Goal: Task Accomplishment & Management: Complete application form

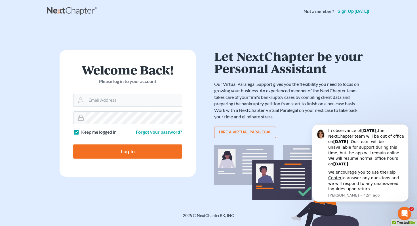
type input "[PERSON_NAME][EMAIL_ADDRESS][DOMAIN_NAME]"
click at [138, 151] on input "Log In" at bounding box center [127, 152] width 109 height 14
type input "Thinking..."
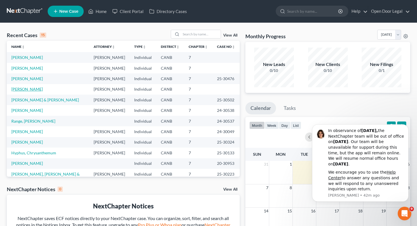
click at [26, 92] on link "[PERSON_NAME]" at bounding box center [26, 89] width 31 height 5
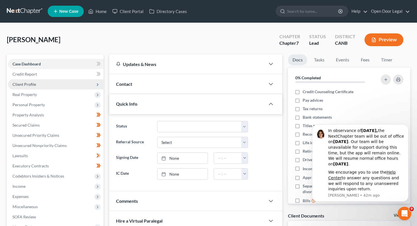
click at [81, 81] on span "Client Profile" at bounding box center [56, 84] width 96 height 10
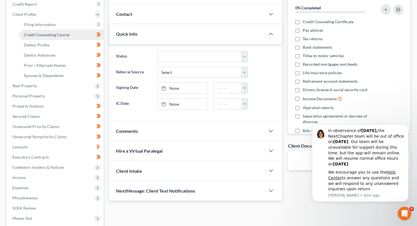
scroll to position [73, 0]
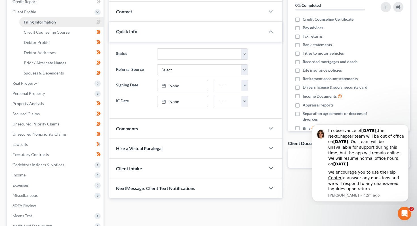
click at [91, 22] on link "Filing Information" at bounding box center [61, 22] width 84 height 10
select select "1"
select select "0"
select select "4"
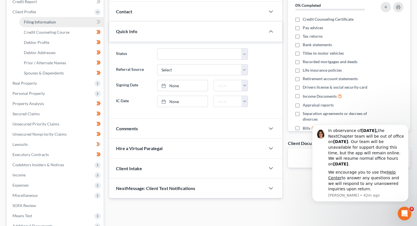
select select "0"
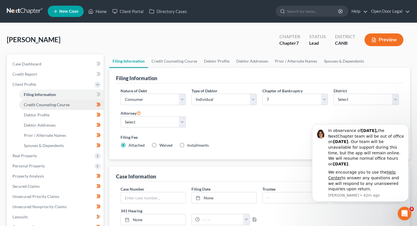
click at [56, 104] on span "Credit Counseling Course" at bounding box center [47, 104] width 46 height 5
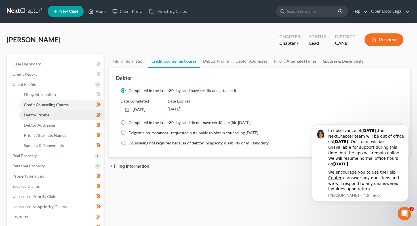
click at [54, 115] on link "Debtor Profile" at bounding box center [61, 115] width 84 height 10
select select "0"
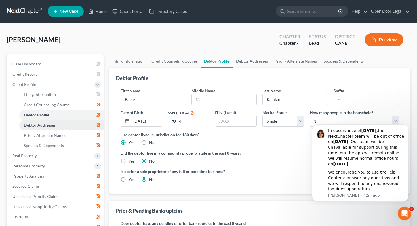
click at [51, 125] on span "Debtor Addresses" at bounding box center [40, 125] width 32 height 5
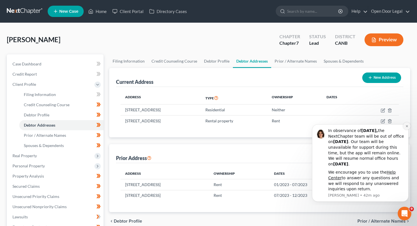
click at [406, 129] on button "Dismiss notification" at bounding box center [406, 126] width 7 height 7
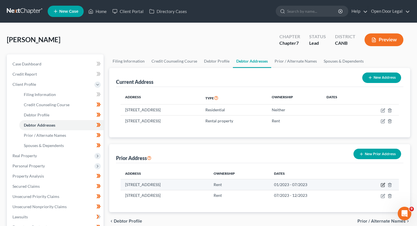
click at [381, 186] on icon "button" at bounding box center [383, 185] width 5 height 5
select select "4"
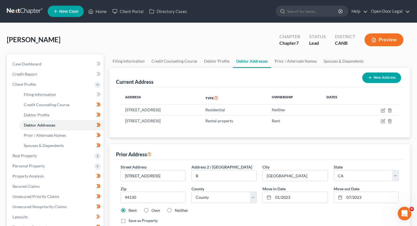
scroll to position [49, 0]
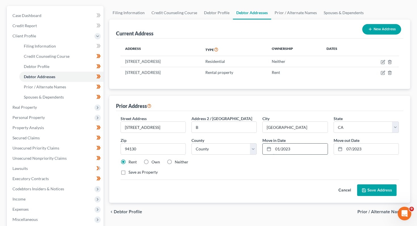
click at [290, 147] on input "01/2023" at bounding box center [300, 149] width 54 height 11
click at [280, 148] on input "01/2023" at bounding box center [300, 149] width 54 height 11
click at [296, 150] on input "03/2023" at bounding box center [300, 149] width 54 height 11
type input "03/2021"
click at [378, 190] on button "Save Address" at bounding box center [376, 191] width 39 height 12
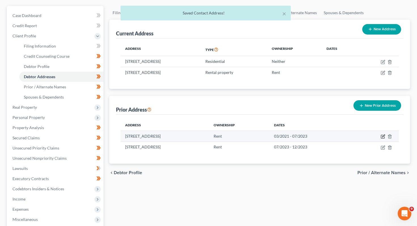
click at [383, 138] on icon "button" at bounding box center [383, 136] width 5 height 5
select select "4"
select select "37"
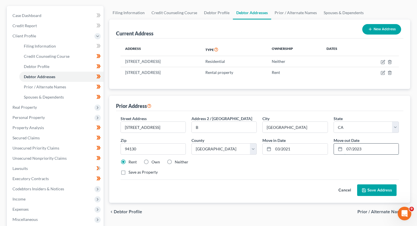
click at [352, 150] on input "07/2023" at bounding box center [371, 149] width 54 height 11
type input "06/2023"
click at [374, 184] on div "Cancel Save Address" at bounding box center [260, 188] width 279 height 17
click at [371, 190] on button "Save Address" at bounding box center [376, 191] width 39 height 12
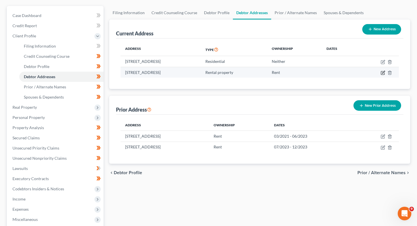
click at [384, 73] on icon "button" at bounding box center [382, 73] width 3 height 3
select select "4"
select select "37"
select select "1"
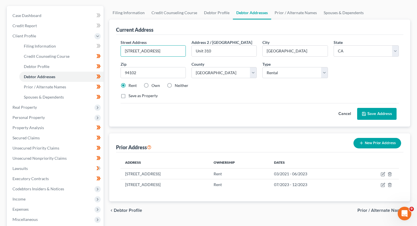
drag, startPoint x: 154, startPoint y: 50, endPoint x: 103, endPoint y: 50, distance: 50.5
click at [103, 50] on div "Petition Navigation Case Dashboard Payments Invoices Payments Payments Credit R…" at bounding box center [208, 149] width 409 height 287
click at [382, 142] on button "New Prior Address" at bounding box center [378, 143] width 48 height 10
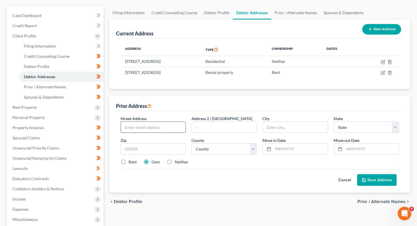
click at [176, 125] on input "text" at bounding box center [153, 127] width 65 height 11
paste input "[STREET_ADDRESS]"
type input "[STREET_ADDRESS]"
click at [281, 127] on input "text" at bounding box center [295, 127] width 65 height 11
click at [178, 125] on input "[STREET_ADDRESS]" at bounding box center [153, 127] width 65 height 11
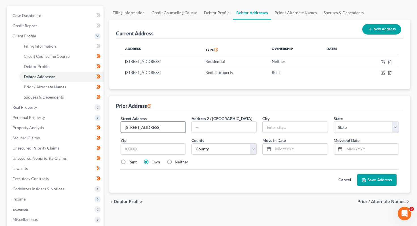
click at [162, 124] on input "[STREET_ADDRESS]" at bounding box center [153, 127] width 65 height 11
click at [281, 129] on input "text" at bounding box center [295, 127] width 65 height 11
type input "[GEOGRAPHIC_DATA]"
click at [341, 133] on div "Street Address * [STREET_ADDRESS] * [GEOGRAPHIC_DATA] * State [US_STATE] AK AR …" at bounding box center [260, 143] width 284 height 54
click at [342, 131] on select "State [US_STATE] AK AR AZ CA CO CT DE DC [GEOGRAPHIC_DATA] [GEOGRAPHIC_DATA] GU…" at bounding box center [366, 127] width 65 height 11
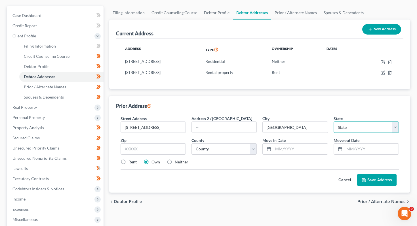
select select "4"
click at [334, 122] on select "State [US_STATE] AK AR AZ CA CO CT DE DC [GEOGRAPHIC_DATA] [GEOGRAPHIC_DATA] GU…" at bounding box center [366, 127] width 65 height 11
click at [143, 148] on input "text" at bounding box center [153, 149] width 65 height 11
type input "94102"
click at [219, 148] on select "County [GEOGRAPHIC_DATA] [GEOGRAPHIC_DATA] [GEOGRAPHIC_DATA] [GEOGRAPHIC_DATA] …" at bounding box center [224, 149] width 65 height 11
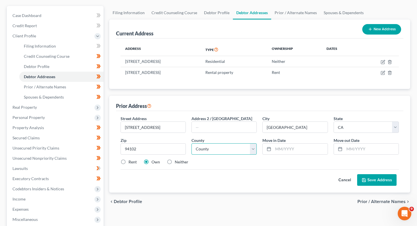
select select "37"
click at [192, 144] on select "County [GEOGRAPHIC_DATA] [GEOGRAPHIC_DATA] [GEOGRAPHIC_DATA] [GEOGRAPHIC_DATA] …" at bounding box center [224, 149] width 65 height 11
click at [281, 147] on input "text" at bounding box center [300, 149] width 54 height 11
type input "01/2024"
click at [352, 148] on input "text" at bounding box center [371, 149] width 54 height 11
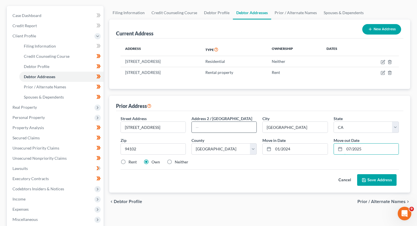
type input "07/2025"
click at [234, 125] on input "text" at bounding box center [224, 127] width 65 height 11
type input "Unit 310"
click at [129, 163] on label "Rent" at bounding box center [133, 162] width 8 height 6
click at [131, 163] on input "Rent" at bounding box center [133, 161] width 4 height 4
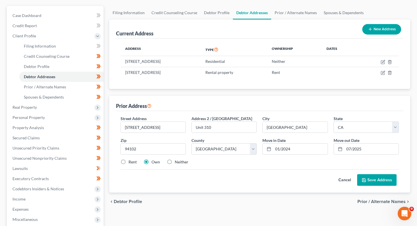
radio input "true"
click at [374, 182] on button "Save Address" at bounding box center [376, 181] width 39 height 12
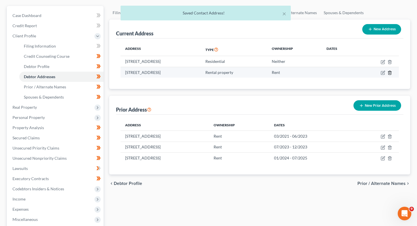
click at [390, 73] on icon "button" at bounding box center [390, 73] width 5 height 5
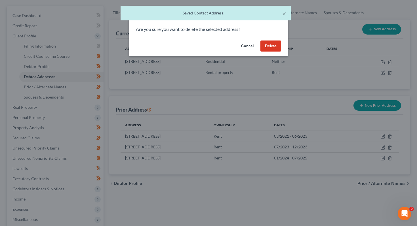
click at [272, 45] on button "Delete" at bounding box center [270, 46] width 21 height 11
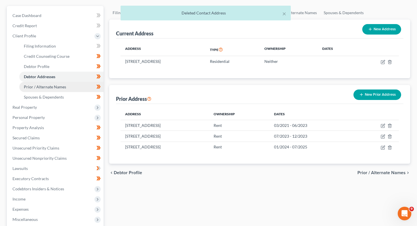
click at [37, 85] on span "Prior / Alternate Names" at bounding box center [45, 87] width 42 height 5
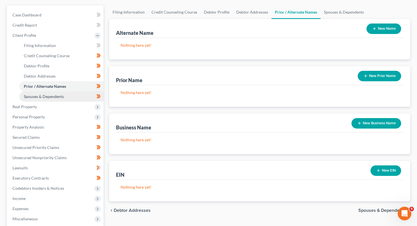
scroll to position [74, 0]
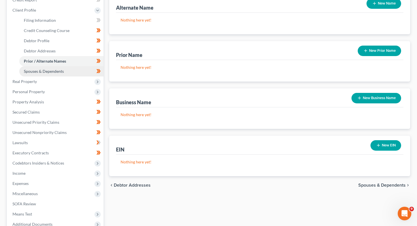
click at [58, 72] on span "Spouses & Dependents" at bounding box center [44, 71] width 40 height 5
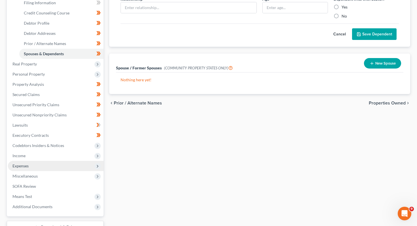
scroll to position [93, 0]
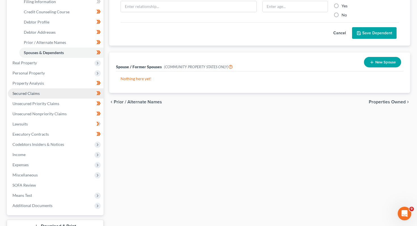
click at [44, 94] on link "Secured Claims" at bounding box center [56, 94] width 96 height 10
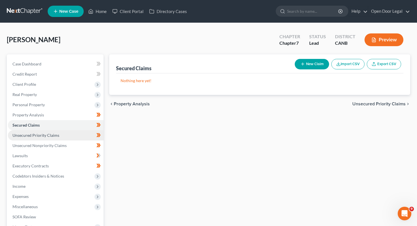
click at [68, 133] on link "Unsecured Priority Claims" at bounding box center [56, 136] width 96 height 10
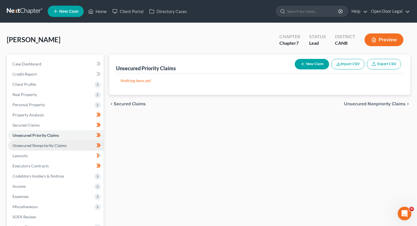
click at [63, 144] on span "Unsecured Nonpriority Claims" at bounding box center [39, 145] width 54 height 5
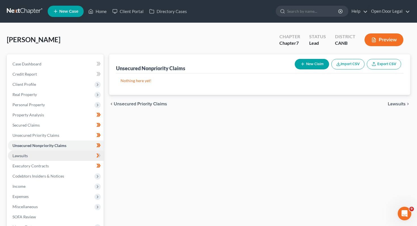
click at [60, 155] on link "Lawsuits" at bounding box center [56, 156] width 96 height 10
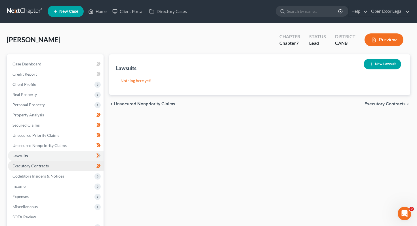
click at [65, 165] on link "Executory Contracts" at bounding box center [56, 166] width 96 height 10
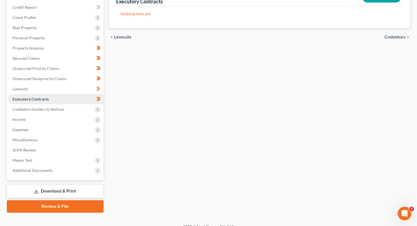
scroll to position [70, 0]
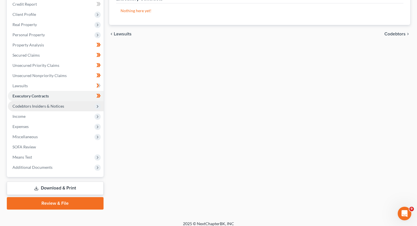
click at [66, 106] on span "Codebtors Insiders & Notices" at bounding box center [56, 106] width 96 height 10
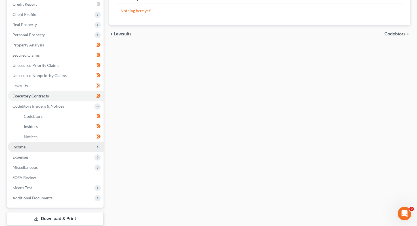
click at [52, 147] on span "Income" at bounding box center [56, 147] width 96 height 10
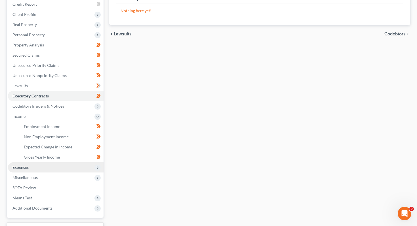
click at [55, 168] on span "Expenses" at bounding box center [56, 168] width 96 height 10
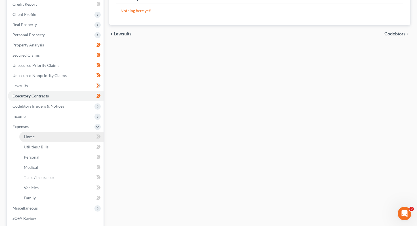
click at [64, 135] on link "Home" at bounding box center [61, 137] width 84 height 10
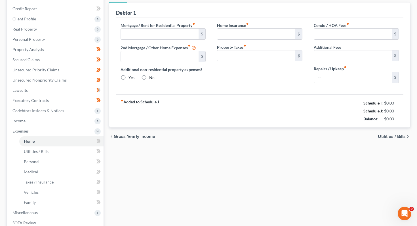
type input "0.00"
radio input "true"
type input "0.00"
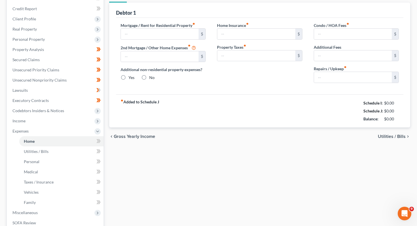
type input "0.00"
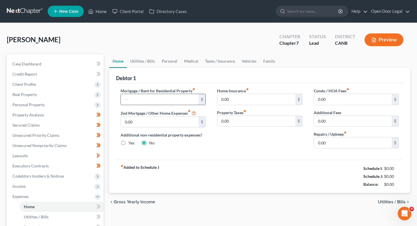
click at [171, 94] on input "text" at bounding box center [160, 99] width 78 height 11
type input "0"
click at [255, 153] on div "Mortgage / Rent for Residential Property fiber_manual_record 0 $ 2nd Mortgage /…" at bounding box center [260, 121] width 288 height 77
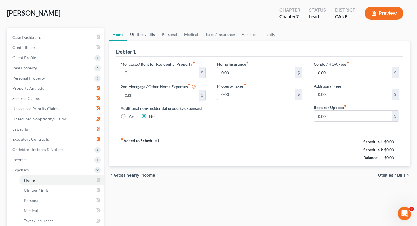
click at [149, 35] on link "Utilities / Bills" at bounding box center [142, 35] width 31 height 14
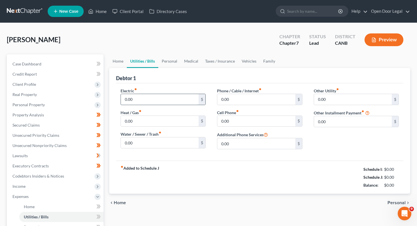
click at [150, 101] on input "0.00" at bounding box center [160, 99] width 78 height 11
type input "0"
click at [185, 165] on div "fiber_manual_record Added to Schedule J Schedule I: $0.00 Schedule J: $0.00 Bal…" at bounding box center [260, 177] width 288 height 33
click at [150, 118] on input "0.00" at bounding box center [160, 121] width 78 height 11
type input "0"
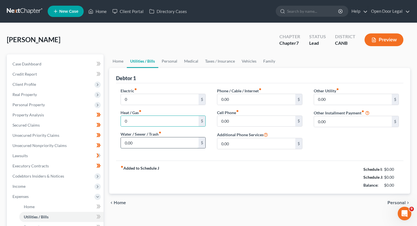
click at [152, 143] on input "0.00" at bounding box center [160, 143] width 78 height 11
type input "0"
click at [245, 97] on input "0.00" at bounding box center [256, 99] width 78 height 11
type input "0"
click at [236, 124] on input "0.00" at bounding box center [256, 121] width 78 height 11
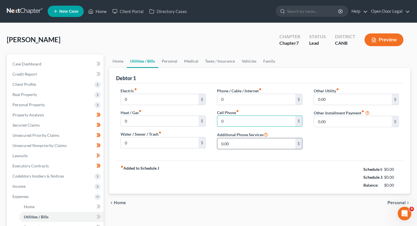
type input "0"
click at [234, 145] on input "0.00" at bounding box center [256, 143] width 78 height 11
type input "0"
click at [333, 101] on input "0.00" at bounding box center [353, 99] width 78 height 11
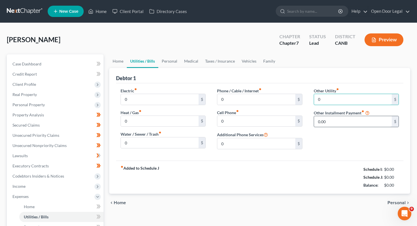
type input "0"
click at [324, 120] on input "0.00" at bounding box center [353, 121] width 78 height 11
type input "00"
click at [169, 62] on link "Personal" at bounding box center [169, 61] width 22 height 14
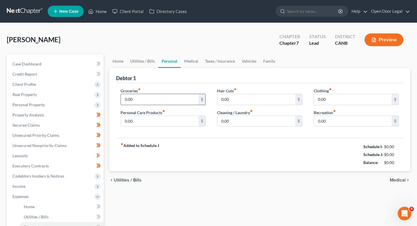
click at [151, 98] on input "0.00" at bounding box center [160, 99] width 78 height 11
type input "0"
click at [151, 120] on input "0.00" at bounding box center [160, 121] width 78 height 11
type input "0"
click at [239, 99] on input "0.00" at bounding box center [256, 99] width 78 height 11
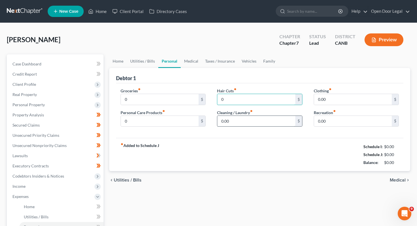
type input "0"
click at [238, 125] on input "0.00" at bounding box center [256, 121] width 78 height 11
type input "0"
click at [340, 102] on input "0.00" at bounding box center [353, 99] width 78 height 11
type input "0"
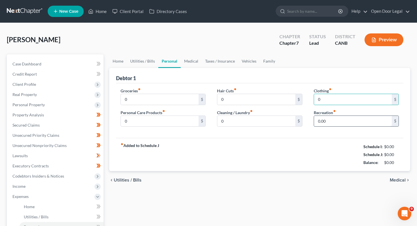
click at [333, 126] on input "0.00" at bounding box center [353, 121] width 78 height 11
type input "0"
click at [187, 62] on link "Medical" at bounding box center [191, 61] width 21 height 14
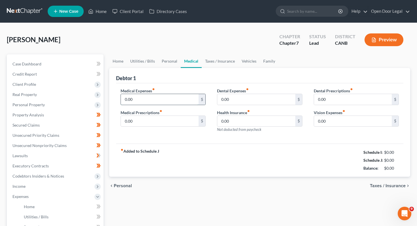
click at [148, 98] on input "0.00" at bounding box center [160, 99] width 78 height 11
type input "0"
click at [142, 121] on input "0.00" at bounding box center [160, 121] width 78 height 11
type input "0"
click at [243, 99] on input "0.00" at bounding box center [256, 99] width 78 height 11
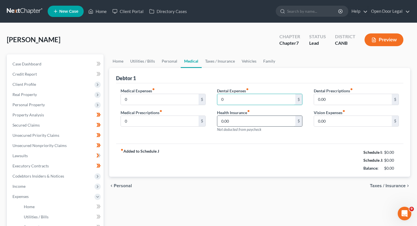
type input "0"
click at [238, 122] on input "0.00" at bounding box center [256, 121] width 78 height 11
type input "0"
click at [325, 99] on input "0.00" at bounding box center [353, 99] width 78 height 11
type input "0"
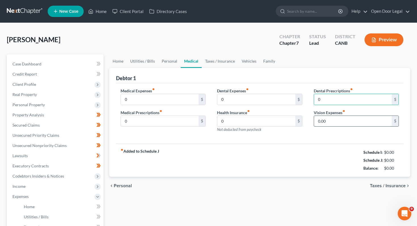
click at [331, 121] on input "0.00" at bounding box center [353, 121] width 78 height 11
type input "0"
click at [223, 60] on link "Taxes / Insurance" at bounding box center [220, 61] width 37 height 14
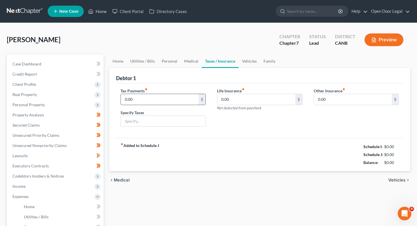
click at [163, 97] on input "0.00" at bounding box center [160, 99] width 78 height 11
type input "0"
click at [241, 98] on input "0.00" at bounding box center [256, 99] width 78 height 11
type input "0"
click at [338, 98] on input "0.00" at bounding box center [353, 99] width 78 height 11
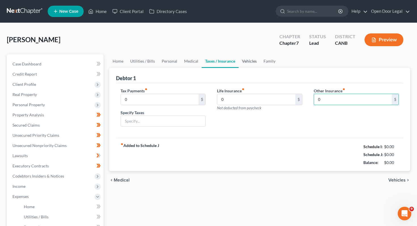
type input "0"
click at [245, 62] on link "Vehicles" at bounding box center [250, 61] width 22 height 14
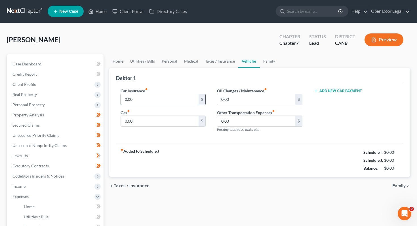
click at [149, 95] on input "0.00" at bounding box center [160, 99] width 78 height 11
type input "0"
click at [141, 119] on input "0.00" at bounding box center [160, 121] width 78 height 11
type input "0"
click at [249, 98] on input "0.00" at bounding box center [256, 99] width 78 height 11
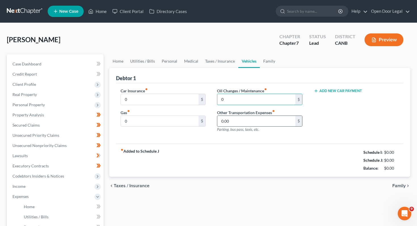
type input "0"
click at [239, 126] on div "0.00 $" at bounding box center [259, 121] width 85 height 11
type input "0"
click at [266, 65] on link "Family" at bounding box center [269, 61] width 19 height 14
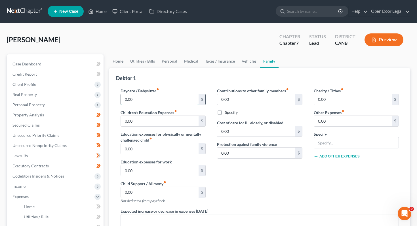
click at [141, 99] on input "0.00" at bounding box center [160, 99] width 78 height 11
type input "0"
click at [139, 120] on input "0.00" at bounding box center [160, 121] width 78 height 11
type input "0"
click at [135, 151] on input "0.00" at bounding box center [160, 149] width 78 height 11
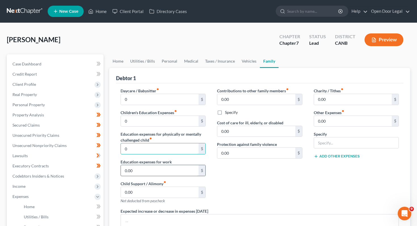
type input "0"
click at [135, 170] on input "0.00" at bounding box center [160, 170] width 78 height 11
type input "0"
click at [142, 198] on div "Child Support / Alimony fiber_manual_record 0.00 $ Not deducted from paycheck" at bounding box center [163, 192] width 85 height 23
click at [142, 192] on input "0.00" at bounding box center [160, 192] width 78 height 11
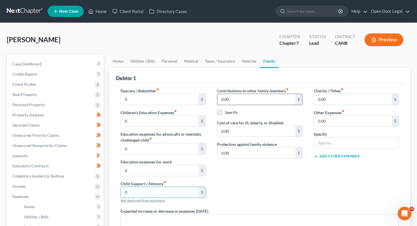
type input "0"
click at [239, 102] on input "0.00" at bounding box center [256, 99] width 78 height 11
type input "0"
click at [239, 130] on input "0.00" at bounding box center [256, 131] width 78 height 11
type input "0"
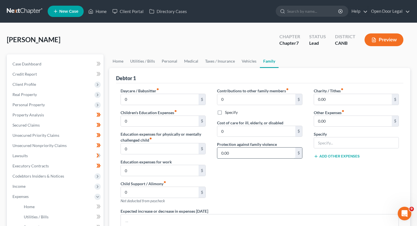
click at [234, 155] on input "0.00" at bounding box center [256, 153] width 78 height 11
type input "0"
click at [342, 101] on input "0.00" at bounding box center [353, 99] width 78 height 11
type input "0"
click at [335, 119] on input "0.00" at bounding box center [353, 121] width 78 height 11
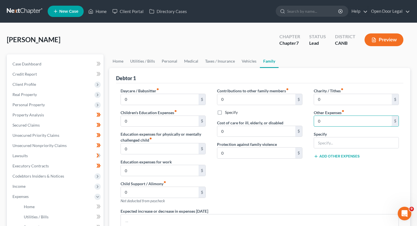
type input "0"
click at [286, 180] on div "Contributions to other family members fiber_manual_record 0 $ Specify Cost of c…" at bounding box center [259, 148] width 97 height 121
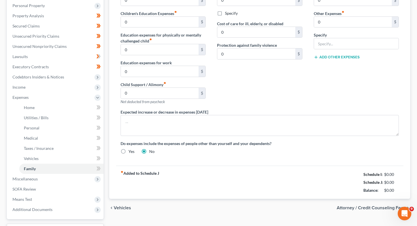
scroll to position [129, 0]
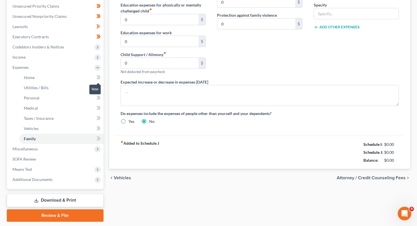
click at [99, 79] on icon at bounding box center [98, 77] width 4 height 7
click at [100, 87] on icon at bounding box center [99, 88] width 3 height 4
click at [100, 96] on icon at bounding box center [98, 97] width 4 height 7
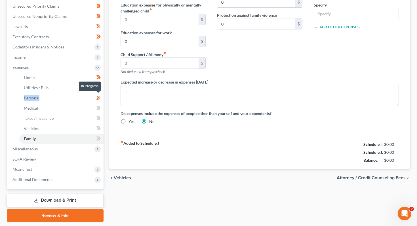
click at [100, 96] on icon at bounding box center [98, 97] width 4 height 7
click at [100, 108] on icon at bounding box center [98, 108] width 4 height 7
click at [100, 118] on icon at bounding box center [99, 118] width 3 height 4
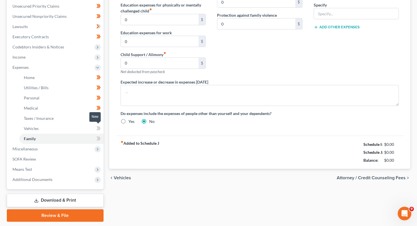
click at [100, 128] on icon at bounding box center [99, 129] width 3 height 4
click at [100, 137] on icon at bounding box center [98, 138] width 4 height 7
click at [99, 150] on icon at bounding box center [97, 149] width 5 height 5
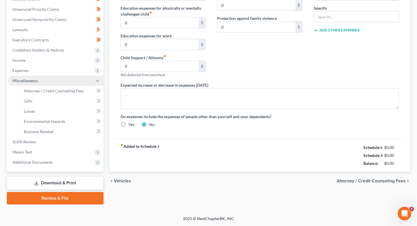
scroll to position [126, 0]
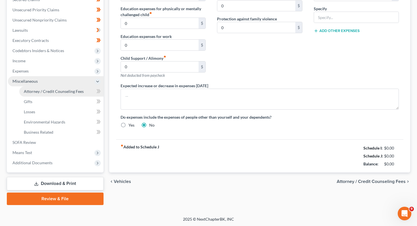
click at [58, 90] on span "Attorney / Credit Counseling Fees" at bounding box center [54, 91] width 60 height 5
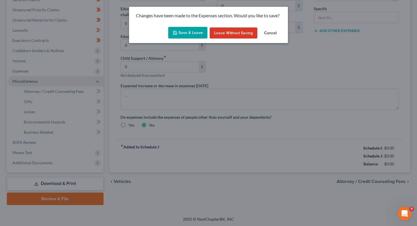
click at [193, 33] on button "Save & Leave" at bounding box center [187, 33] width 39 height 12
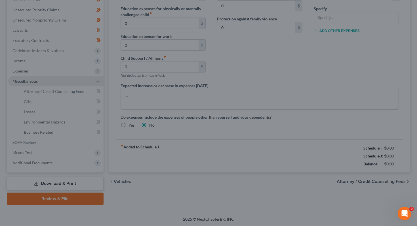
type input "0.00"
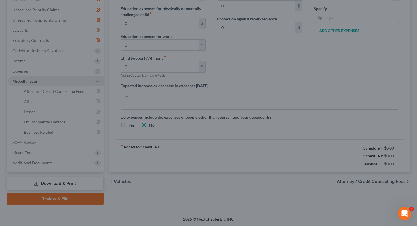
type input "0.00"
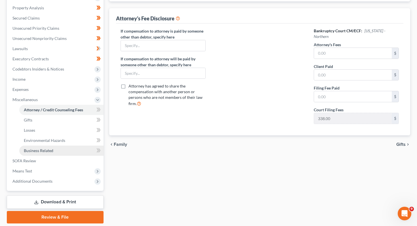
scroll to position [108, 0]
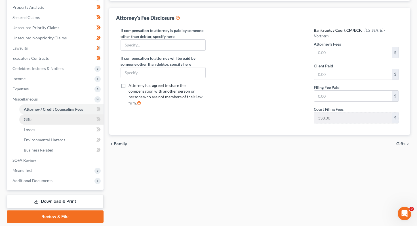
click at [86, 118] on link "Gifts" at bounding box center [61, 120] width 84 height 10
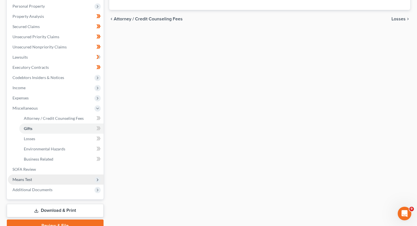
scroll to position [100, 0]
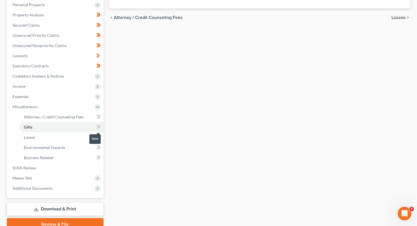
click at [99, 129] on icon at bounding box center [98, 127] width 4 height 7
click at [99, 138] on icon at bounding box center [99, 137] width 3 height 4
click at [98, 150] on icon at bounding box center [98, 147] width 4 height 7
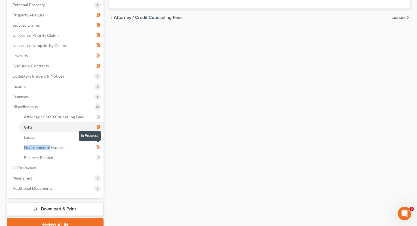
click at [98, 150] on icon at bounding box center [98, 147] width 4 height 7
click at [100, 157] on icon at bounding box center [98, 157] width 4 height 7
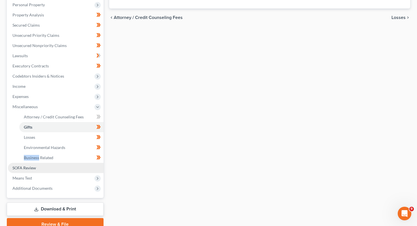
click at [74, 169] on link "SOFA Review" at bounding box center [56, 168] width 96 height 10
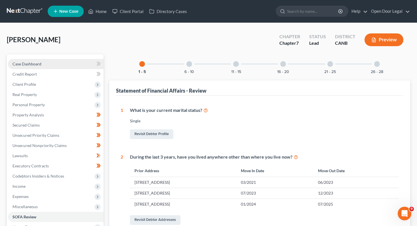
click at [77, 67] on link "Case Dashboard" at bounding box center [56, 64] width 96 height 10
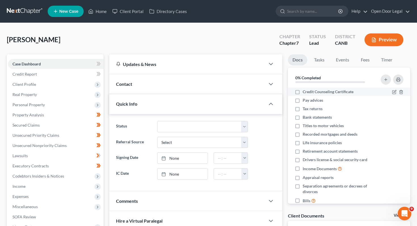
click at [303, 92] on label "Credit Counseling Certificate" at bounding box center [328, 92] width 51 height 6
click at [305, 92] on input "Credit Counseling Certificate" at bounding box center [307, 91] width 4 height 4
checkbox input "true"
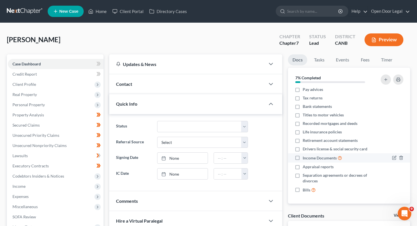
click at [303, 158] on label "Income Documents" at bounding box center [322, 158] width 39 height 7
click at [305, 158] on input "Income Documents" at bounding box center [307, 157] width 4 height 4
checkbox input "true"
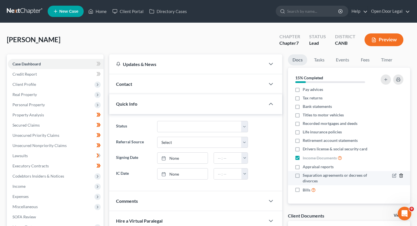
click at [401, 176] on icon "button" at bounding box center [401, 176] width 5 height 5
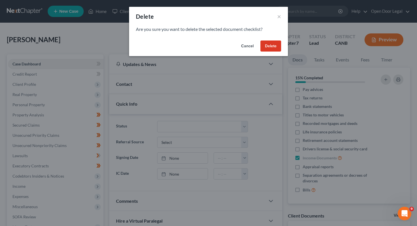
click at [270, 47] on button "Delete" at bounding box center [270, 46] width 21 height 11
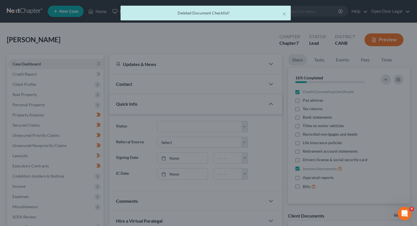
scroll to position [0, 0]
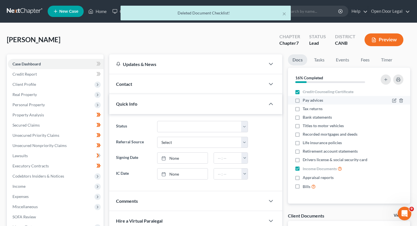
click at [303, 100] on label "Pay advices" at bounding box center [313, 101] width 20 height 6
click at [305, 100] on input "Pay advices" at bounding box center [307, 100] width 4 height 4
checkbox input "true"
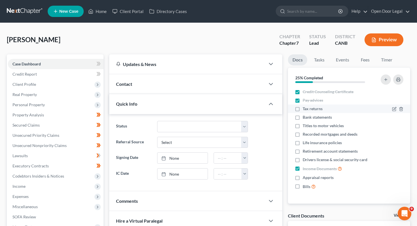
click at [321, 106] on span "Tax returns" at bounding box center [313, 109] width 20 height 6
click at [309, 106] on input "Tax returns" at bounding box center [307, 108] width 4 height 4
click at [321, 106] on span "Tax returns" at bounding box center [313, 109] width 20 height 6
click at [309, 106] on input "Tax returns" at bounding box center [307, 108] width 4 height 4
checkbox input "false"
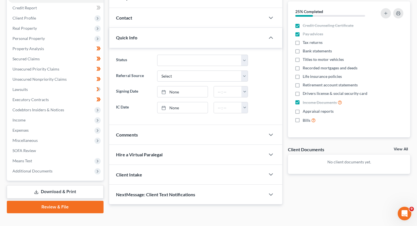
scroll to position [75, 0]
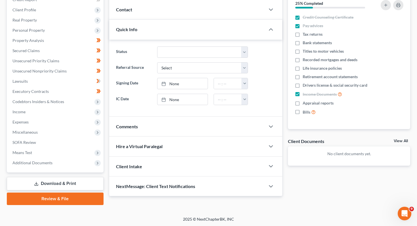
click at [403, 138] on div "Client Documents View All" at bounding box center [349, 142] width 122 height 8
click at [403, 142] on link "View All" at bounding box center [401, 141] width 14 height 4
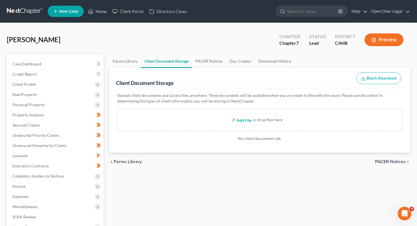
click at [246, 119] on input "file" at bounding box center [244, 120] width 14 height 10
click at [247, 121] on input "file" at bounding box center [244, 120] width 14 height 10
type input "C:\fakepath\TaxState2024.pdf"
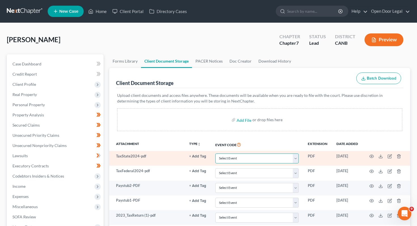
click at [238, 156] on select "Select Event Certificate of Credit Counseling Chapter 13 Calculation of Disposa…" at bounding box center [256, 159] width 83 height 10
click at [398, 157] on icon "button" at bounding box center [399, 157] width 3 height 4
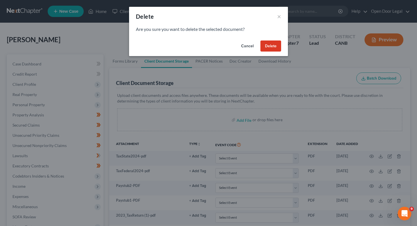
click at [275, 46] on button "Delete" at bounding box center [270, 46] width 21 height 11
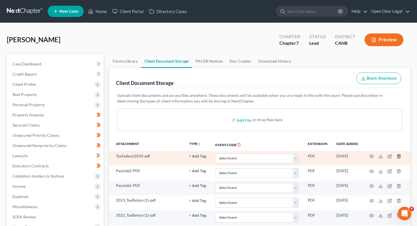
click at [401, 158] on icon "button" at bounding box center [399, 156] width 5 height 5
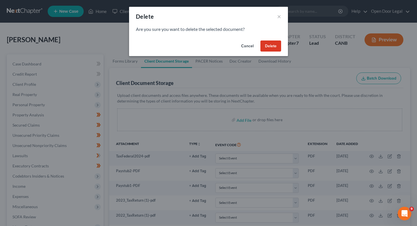
click at [274, 47] on button "Delete" at bounding box center [270, 46] width 21 height 11
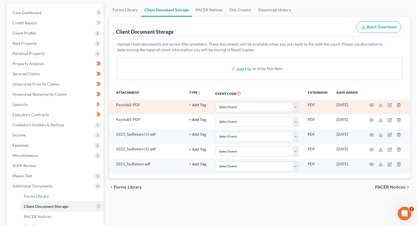
scroll to position [77, 0]
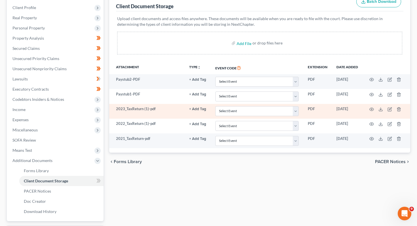
click at [399, 114] on td at bounding box center [387, 111] width 48 height 15
click at [399, 110] on line "button" at bounding box center [399, 109] width 0 height 1
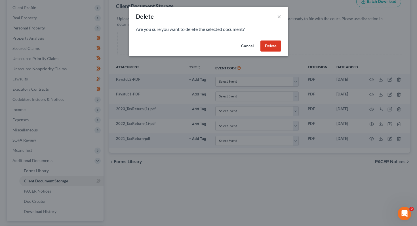
click at [275, 48] on button "Delete" at bounding box center [270, 46] width 21 height 11
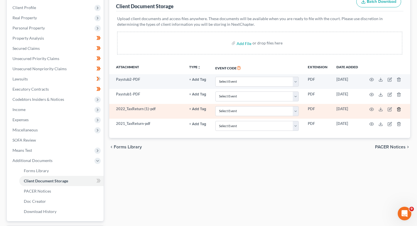
click at [400, 109] on icon "button" at bounding box center [399, 109] width 5 height 5
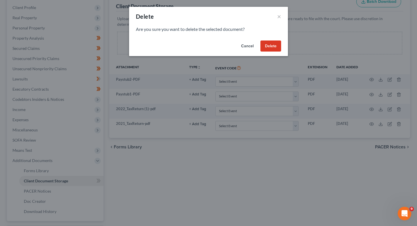
click at [271, 46] on button "Delete" at bounding box center [270, 46] width 21 height 11
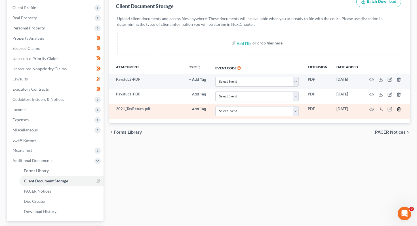
click at [397, 109] on icon "button" at bounding box center [399, 109] width 5 height 5
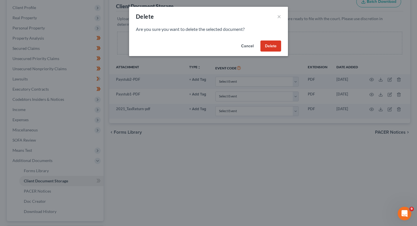
click at [258, 49] on button "Cancel" at bounding box center [248, 46] width 22 height 11
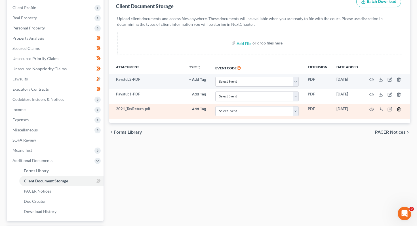
click at [397, 110] on icon "button" at bounding box center [399, 109] width 5 height 5
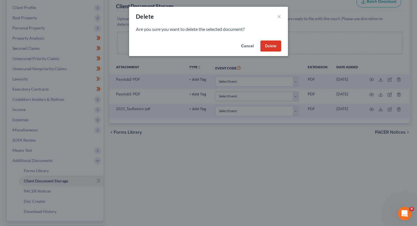
click at [275, 37] on div "Are you sure you want to delete the selected document?" at bounding box center [208, 32] width 159 height 12
click at [275, 42] on button "Delete" at bounding box center [270, 46] width 21 height 11
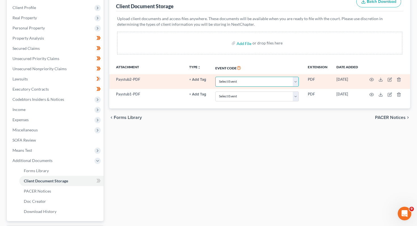
click at [278, 84] on select "Select Event Certificate of Credit Counseling Chapter 13 Calculation of Disposa…" at bounding box center [256, 82] width 83 height 10
select select "5"
click at [216, 77] on select "Select Event Certificate of Credit Counseling Chapter 13 Calculation of Disposa…" at bounding box center [256, 82] width 83 height 10
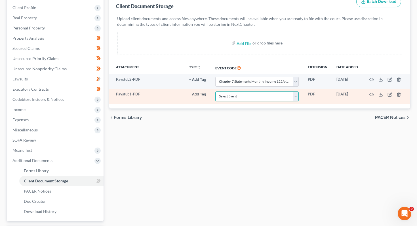
click at [259, 94] on select "Select Event Certificate of Credit Counseling Chapter 13 Calculation of Disposa…" at bounding box center [256, 97] width 83 height 10
select select "4"
click at [216, 92] on select "Select Event Certificate of Credit Counseling Chapter 13 Calculation of Disposa…" at bounding box center [256, 97] width 83 height 10
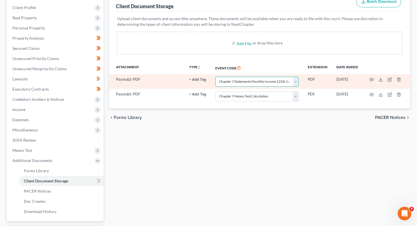
click at [264, 82] on select "Select Event Certificate of Credit Counseling Chapter 13 Calculation of Disposa…" at bounding box center [256, 82] width 83 height 10
select select "4"
click at [216, 77] on select "Select Event Certificate of Credit Counseling Chapter 13 Calculation of Disposa…" at bounding box center [256, 82] width 83 height 10
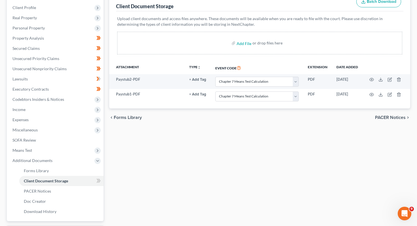
click at [257, 146] on div "Forms Library Client Document Storage PACER Notices Doc Creator Download Histor…" at bounding box center [259, 116] width 307 height 277
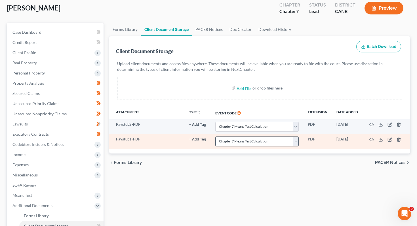
scroll to position [0, 0]
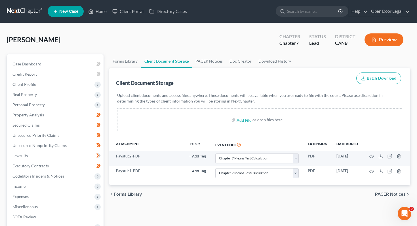
click at [209, 68] on div "Client Document Storage Batch Download" at bounding box center [260, 78] width 288 height 20
click at [210, 62] on link "PACER Notices" at bounding box center [209, 61] width 34 height 14
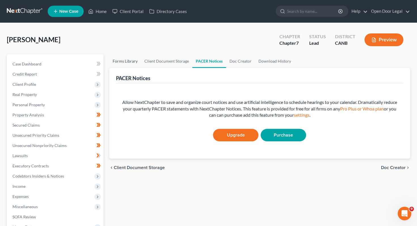
click at [126, 62] on link "Forms Library" at bounding box center [125, 61] width 32 height 14
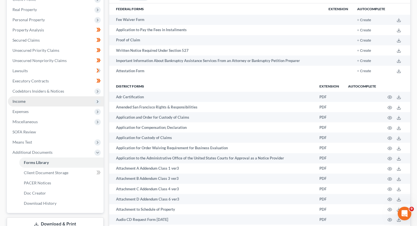
scroll to position [85, 0]
click at [80, 103] on span "Income" at bounding box center [56, 101] width 96 height 10
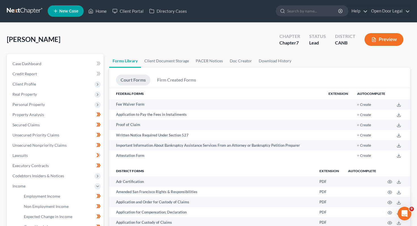
scroll to position [0, 0]
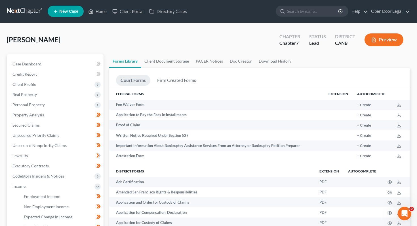
click at [131, 62] on link "Forms Library" at bounding box center [125, 61] width 32 height 14
click at [38, 62] on span "Case Dashboard" at bounding box center [26, 64] width 29 height 5
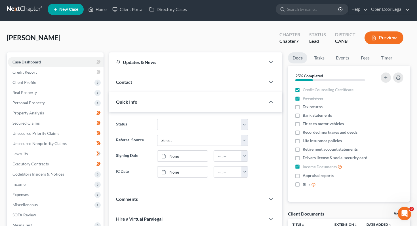
scroll to position [1, 0]
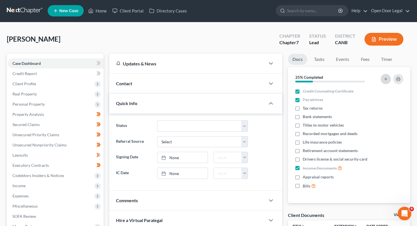
click at [388, 80] on button "button" at bounding box center [386, 79] width 10 height 10
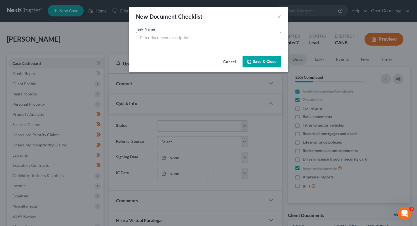
click at [155, 39] on input "text" at bounding box center [208, 37] width 145 height 11
click at [279, 20] on button "×" at bounding box center [279, 16] width 4 height 7
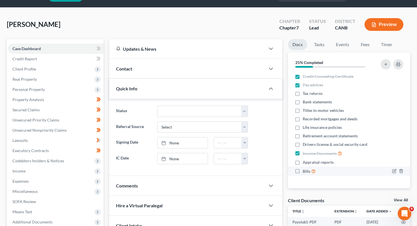
scroll to position [14, 0]
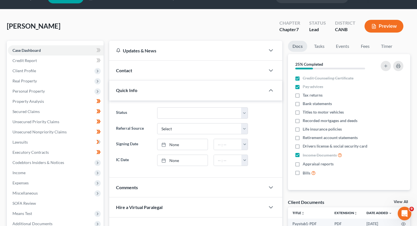
click at [306, 65] on strong "25% Completed" at bounding box center [309, 64] width 28 height 5
click at [320, 45] on link "Tasks" at bounding box center [320, 46] width 20 height 11
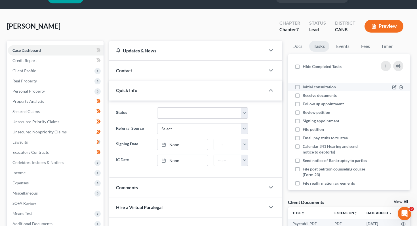
click at [303, 86] on label "Initial consultation" at bounding box center [322, 87] width 38 height 6
click at [305, 86] on input "Initial consultation" at bounding box center [307, 86] width 4 height 4
checkbox input "true"
click at [303, 96] on label "Receive documents" at bounding box center [322, 96] width 39 height 6
click at [305, 96] on input "Receive documents" at bounding box center [307, 95] width 4 height 4
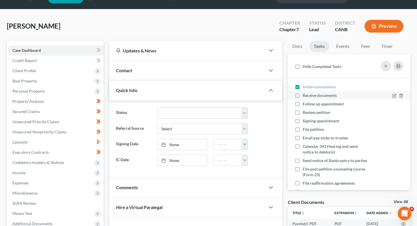
checkbox input "true"
click at [341, 45] on link "Events" at bounding box center [343, 46] width 22 height 11
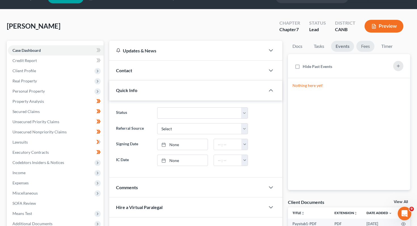
click at [367, 43] on link "Fees" at bounding box center [365, 46] width 18 height 11
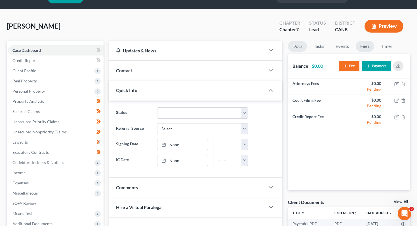
click at [292, 48] on link "Docs" at bounding box center [297, 46] width 19 height 11
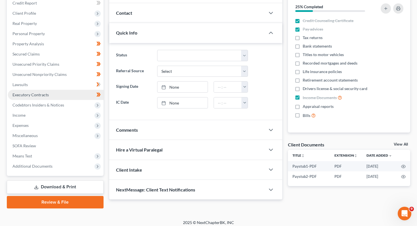
scroll to position [73, 0]
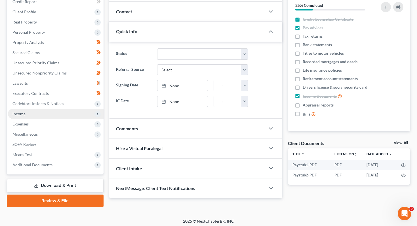
click at [72, 112] on span "Income" at bounding box center [56, 114] width 96 height 10
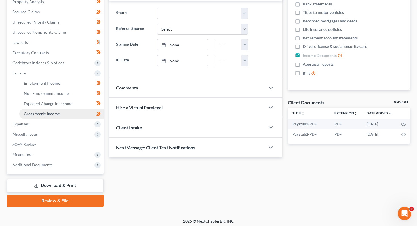
click at [71, 116] on link "Gross Yearly Income" at bounding box center [61, 114] width 84 height 10
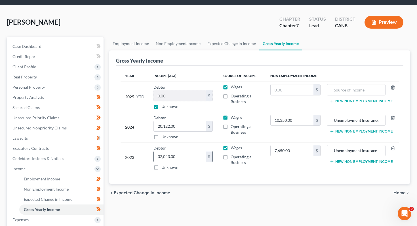
scroll to position [18, 0]
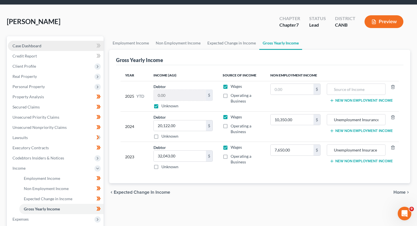
click at [33, 48] on link "Case Dashboard" at bounding box center [56, 46] width 96 height 10
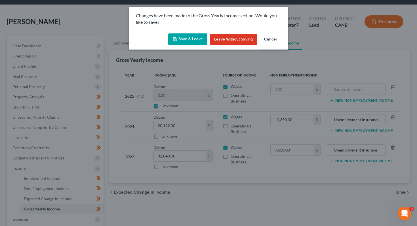
click at [231, 40] on button "Leave without Saving" at bounding box center [234, 39] width 48 height 11
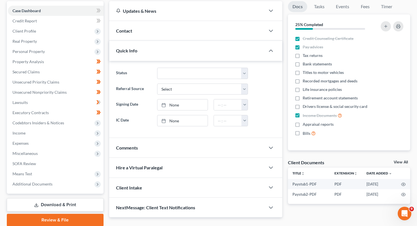
scroll to position [53, 0]
click at [402, 161] on link "View All" at bounding box center [401, 163] width 14 height 4
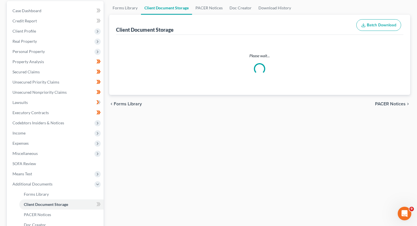
scroll to position [9, 0]
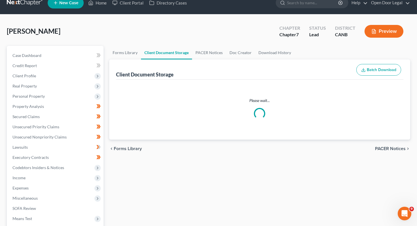
select select "4"
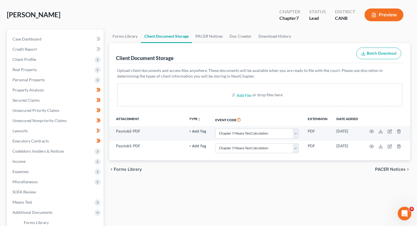
scroll to position [26, 0]
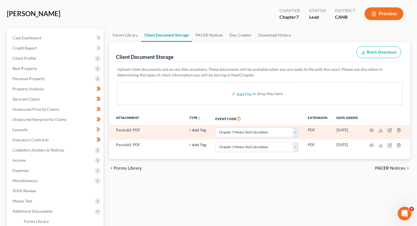
click at [199, 132] on button "+ Add Tag" at bounding box center [197, 131] width 17 height 4
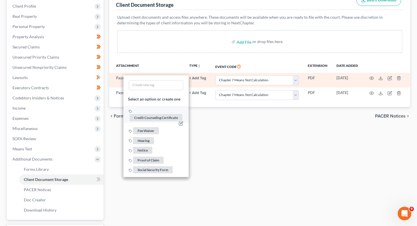
scroll to position [90, 0]
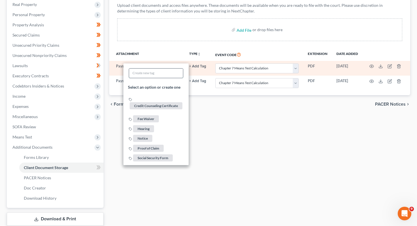
click at [155, 73] on input "text" at bounding box center [156, 73] width 54 height 9
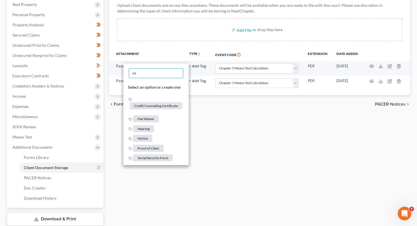
type input "p"
click at [260, 122] on div "Forms Library Client Document Storage PACER Notices Doc Creator Download Histor…" at bounding box center [259, 102] width 307 height 277
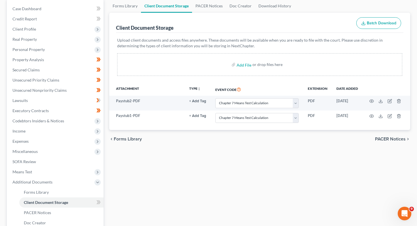
scroll to position [54, 0]
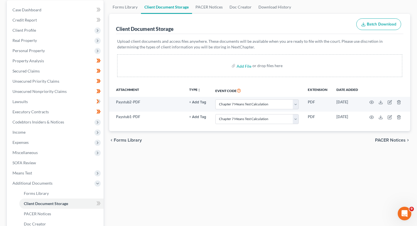
click at [263, 55] on div "Add File or drop files here" at bounding box center [259, 65] width 285 height 23
click at [244, 66] on input "file" at bounding box center [244, 66] width 14 height 10
type input "C:\fakepath\TaxState2024.pdf"
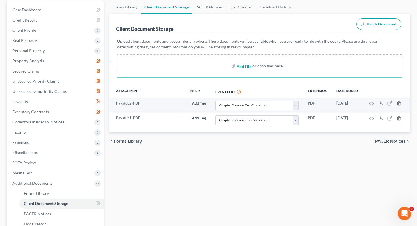
select select "4"
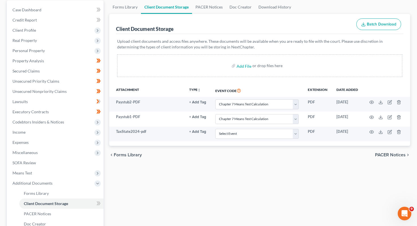
select select "4"
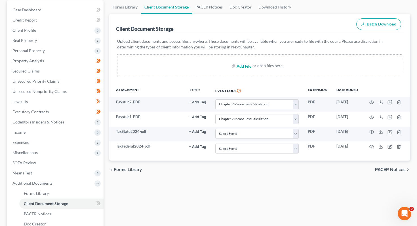
click at [243, 68] on input "file" at bounding box center [244, 66] width 14 height 10
type input "C:\fakepath\2023_TaxReturn (1).pdf"
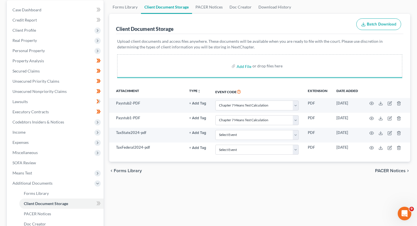
select select "4"
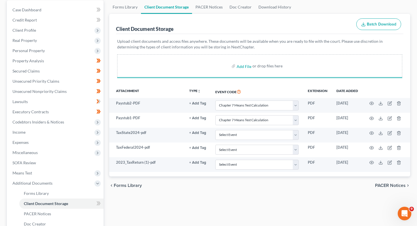
select select "4"
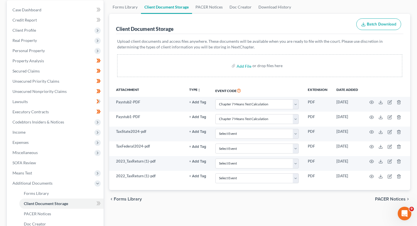
select select "4"
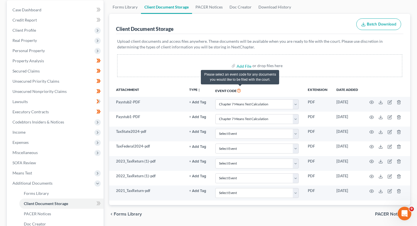
click at [240, 90] on icon at bounding box center [239, 90] width 5 height 5
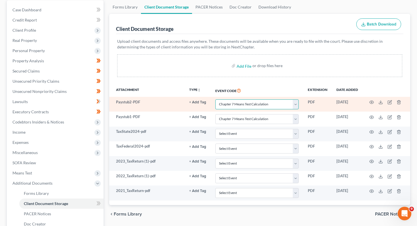
click at [240, 106] on select "Select Event Certificate of Credit Counseling Chapter 13 Calculation of Disposa…" at bounding box center [256, 105] width 83 height 10
select select
click at [216, 100] on select "Select Event Certificate of Credit Counseling Chapter 13 Calculation of Disposa…" at bounding box center [256, 105] width 83 height 10
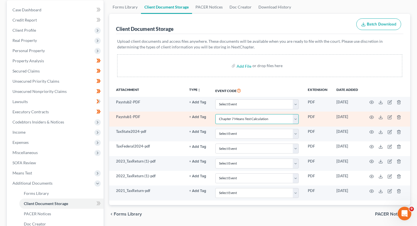
click at [243, 116] on select "Select Event Certificate of Credit Counseling Chapter 13 Calculation of Disposa…" at bounding box center [256, 119] width 83 height 10
select select
click at [216, 114] on select "Select Event Certificate of Credit Counseling Chapter 13 Calculation of Disposa…" at bounding box center [256, 119] width 83 height 10
click at [247, 89] on th "Event Code" at bounding box center [257, 90] width 93 height 13
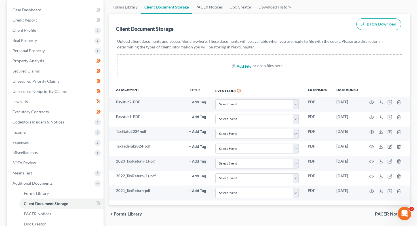
click at [243, 70] on input "file" at bounding box center [244, 66] width 14 height 10
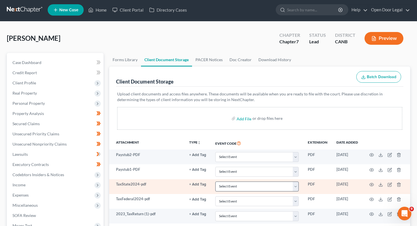
scroll to position [0, 0]
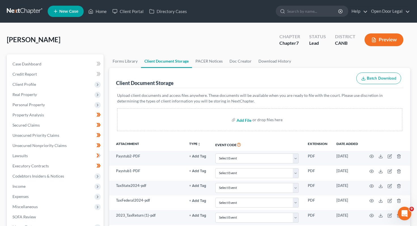
click at [240, 118] on input "file" at bounding box center [244, 120] width 14 height 10
type input "C:\fakepath\Copy of babak-class-1-certificate.pdf"
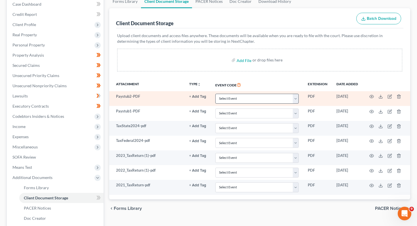
scroll to position [95, 0]
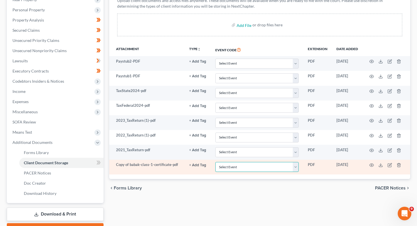
click at [235, 168] on select "Select Event Certificate of Credit Counseling Chapter 13 Calculation of Disposa…" at bounding box center [256, 167] width 83 height 10
select select "0"
click at [216, 162] on select "Select Event Certificate of Credit Counseling Chapter 13 Calculation of Disposa…" at bounding box center [256, 167] width 83 height 10
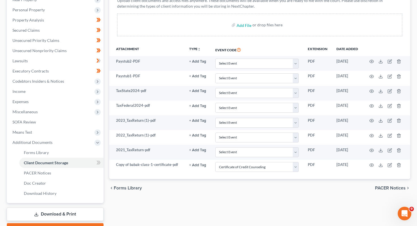
click at [240, 193] on div "chevron_left Forms Library PACER Notices chevron_right" at bounding box center [259, 188] width 301 height 18
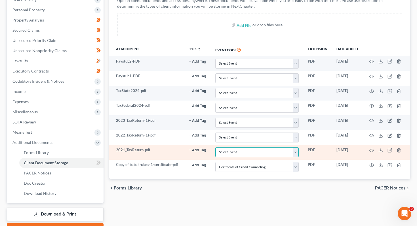
click at [291, 152] on select "Select Event Certificate of Credit Counseling Chapter 13 Calculation of Disposa…" at bounding box center [256, 153] width 83 height 10
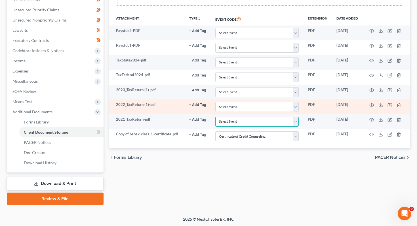
scroll to position [0, 0]
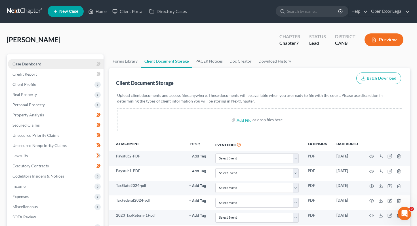
click at [66, 60] on link "Case Dashboard" at bounding box center [56, 64] width 96 height 10
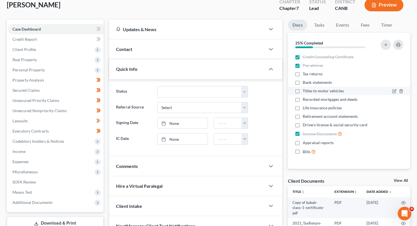
scroll to position [36, 0]
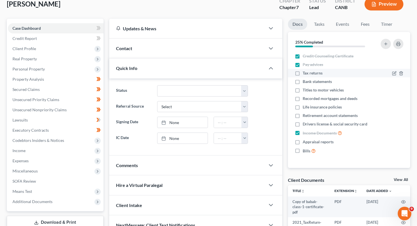
click at [303, 73] on label "Tax returns" at bounding box center [313, 73] width 20 height 6
click at [305, 73] on input "Tax returns" at bounding box center [307, 72] width 4 height 4
checkbox input "true"
click at [402, 115] on icon "button" at bounding box center [401, 116] width 5 height 5
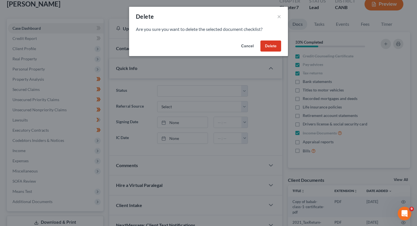
click at [274, 49] on button "Delete" at bounding box center [270, 46] width 21 height 11
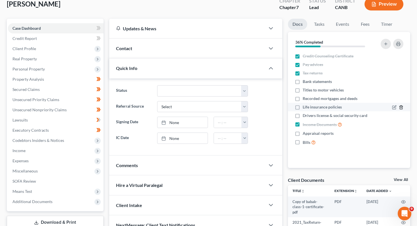
click at [401, 108] on line "button" at bounding box center [401, 108] width 0 height 1
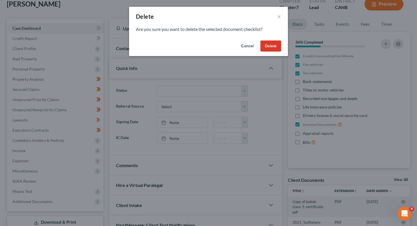
click at [268, 46] on button "Delete" at bounding box center [270, 46] width 21 height 11
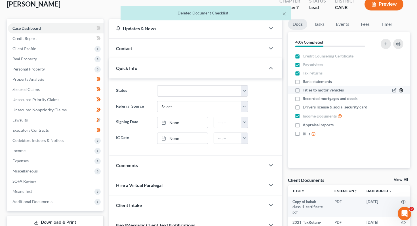
click at [403, 89] on polyline "button" at bounding box center [401, 89] width 3 height 0
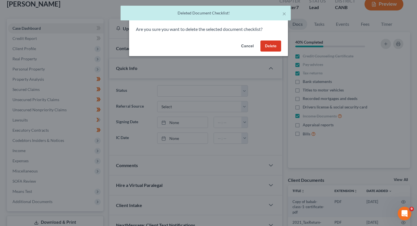
click at [264, 48] on button "Delete" at bounding box center [270, 46] width 21 height 11
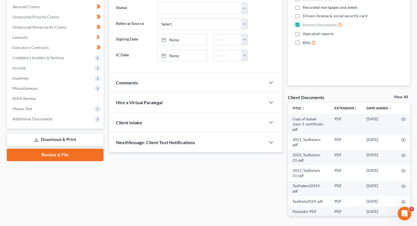
scroll to position [139, 0]
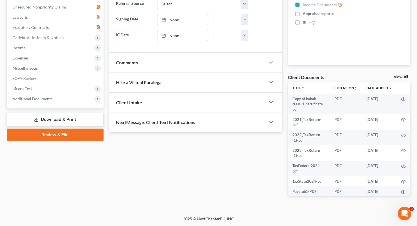
click at [376, 75] on div "Client Documents View All" at bounding box center [349, 78] width 122 height 8
click at [310, 77] on div "Client Documents" at bounding box center [306, 77] width 36 height 6
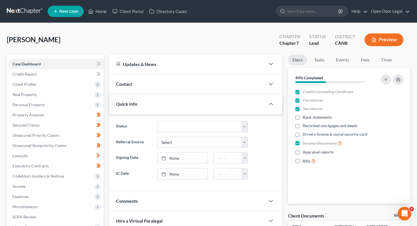
click at [296, 59] on link "Docs" at bounding box center [297, 59] width 19 height 11
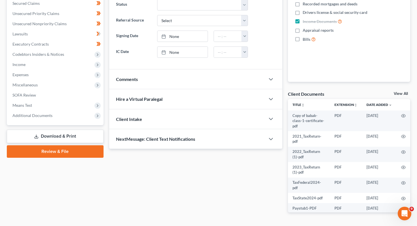
scroll to position [127, 0]
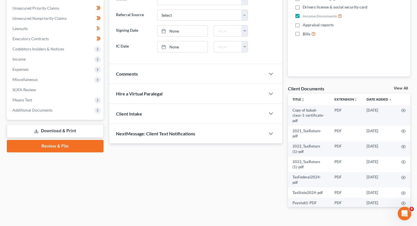
click at [404, 89] on link "View All" at bounding box center [401, 89] width 14 height 4
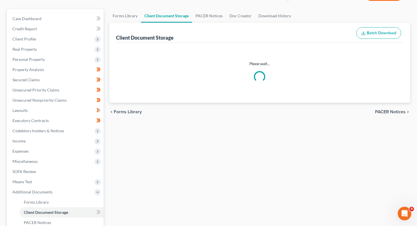
scroll to position [10, 0]
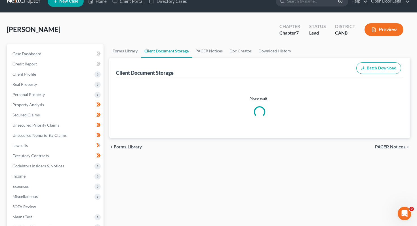
select select "0"
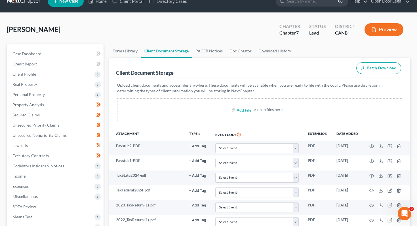
scroll to position [0, 0]
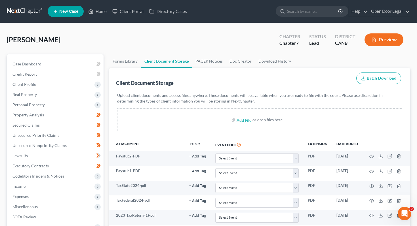
click at [247, 114] on div "Add File or drop files here" at bounding box center [259, 120] width 285 height 23
click at [246, 118] on input "file" at bounding box center [244, 120] width 14 height 10
type input "C:\fakepath\SFFCU Statement July.pdf"
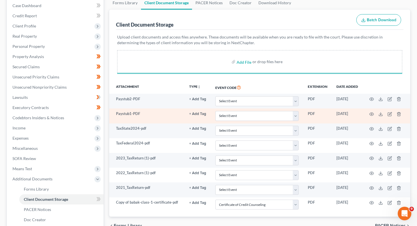
scroll to position [126, 0]
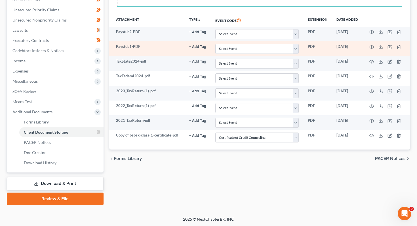
select select "0"
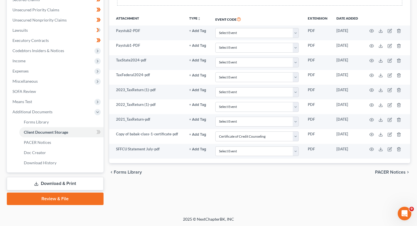
select select "0"
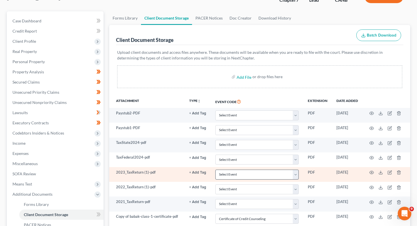
scroll to position [42, 0]
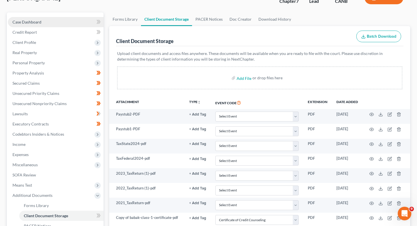
click at [84, 22] on link "Case Dashboard" at bounding box center [56, 22] width 96 height 10
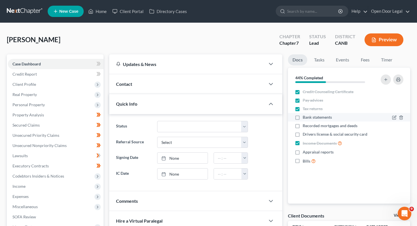
click at [303, 118] on label "Bank statements" at bounding box center [317, 118] width 29 height 6
click at [305, 118] on input "Bank statements" at bounding box center [307, 117] width 4 height 4
checkbox input "true"
click at [402, 125] on polyline "button" at bounding box center [401, 125] width 3 height 0
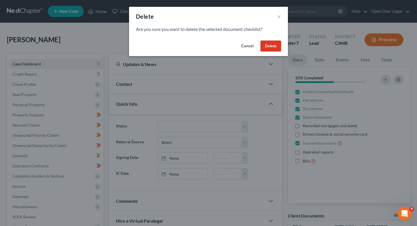
click at [277, 43] on button "Delete" at bounding box center [270, 46] width 21 height 11
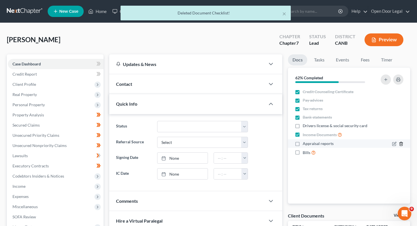
click at [401, 145] on line "button" at bounding box center [401, 144] width 0 height 1
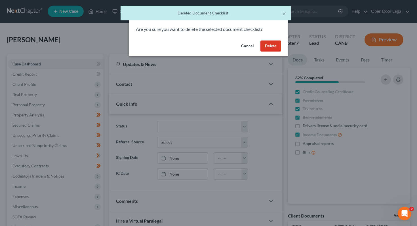
click at [273, 46] on button "Delete" at bounding box center [270, 46] width 21 height 11
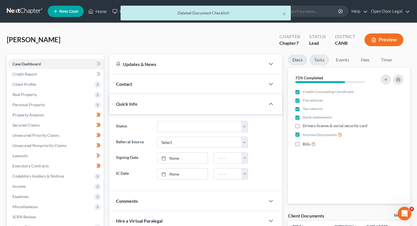
click at [323, 58] on link "Tasks" at bounding box center [320, 59] width 20 height 11
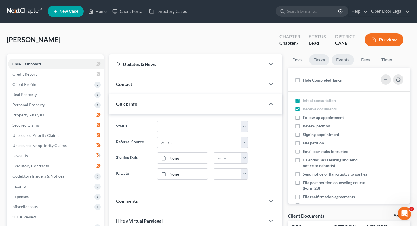
click at [337, 63] on link "Events" at bounding box center [343, 59] width 22 height 11
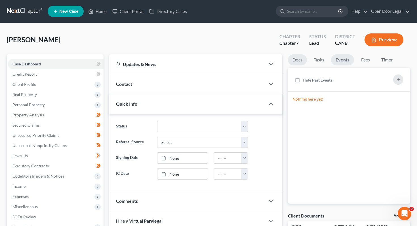
click at [299, 62] on link "Docs" at bounding box center [297, 59] width 19 height 11
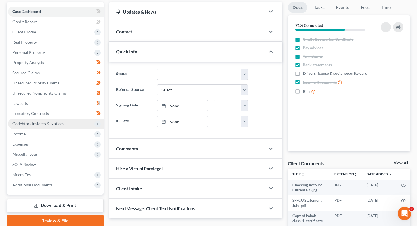
scroll to position [53, 0]
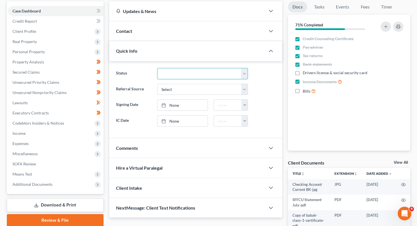
click at [170, 73] on select "Discharged Dismissed Filed In Progress Lead Lost Lead Ready to File To Review" at bounding box center [202, 73] width 91 height 11
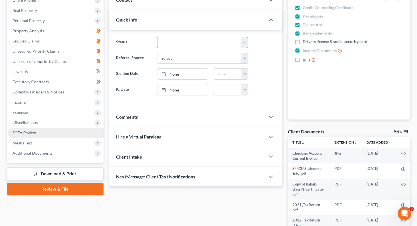
scroll to position [83, 0]
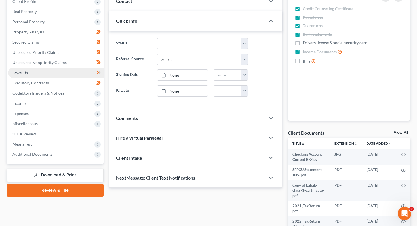
click at [81, 71] on link "Lawsuits" at bounding box center [56, 73] width 96 height 10
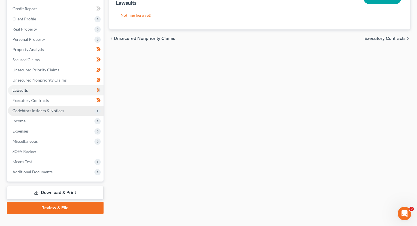
scroll to position [75, 0]
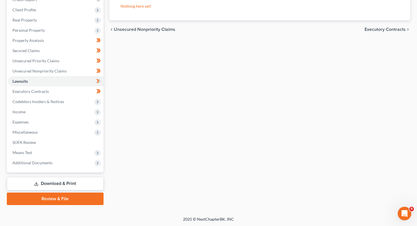
click at [55, 199] on link "Review & File" at bounding box center [55, 199] width 97 height 12
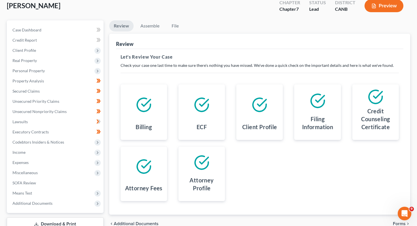
scroll to position [34, 0]
click at [142, 121] on div "Billing" at bounding box center [143, 128] width 37 height 15
click at [142, 126] on h4 "Billing" at bounding box center [144, 127] width 16 height 8
click at [215, 124] on div "ECF" at bounding box center [201, 128] width 37 height 15
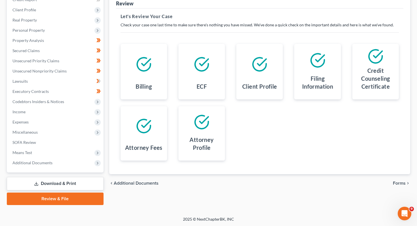
click at [201, 148] on h4 "Attorney Profile" at bounding box center [201, 144] width 37 height 16
click at [370, 54] on icon at bounding box center [376, 57] width 16 height 16
click at [143, 187] on div "chevron_left Additional Documents Forms chevron_right" at bounding box center [259, 184] width 301 height 18
click at [146, 181] on span "Additional Documents" at bounding box center [136, 183] width 45 height 5
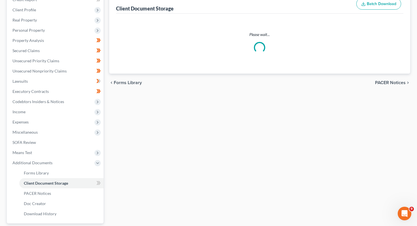
scroll to position [24, 0]
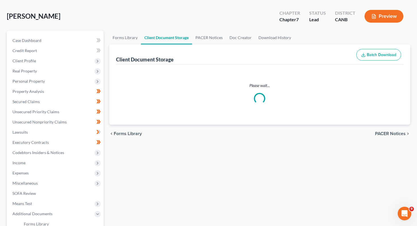
select select "0"
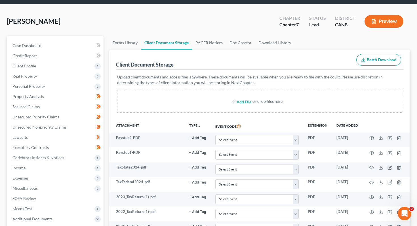
scroll to position [0, 0]
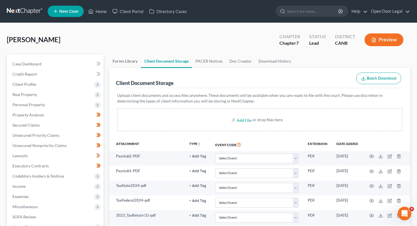
click at [136, 63] on link "Forms Library" at bounding box center [125, 61] width 32 height 14
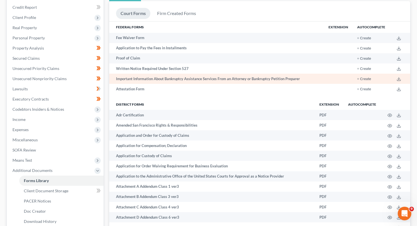
scroll to position [70, 0]
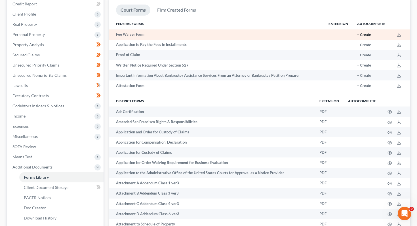
click at [366, 34] on button "+ Create" at bounding box center [364, 35] width 14 height 4
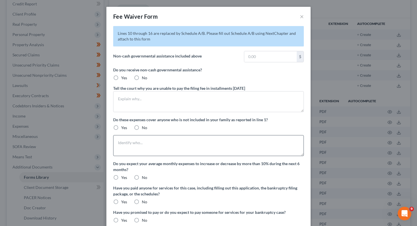
scroll to position [61, 0]
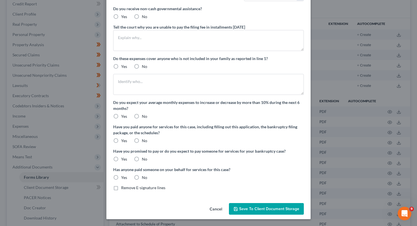
click at [142, 116] on label "No" at bounding box center [144, 117] width 5 height 6
click at [144, 116] on input "No" at bounding box center [146, 116] width 4 height 4
radio input "true"
click at [142, 142] on label "No" at bounding box center [144, 141] width 5 height 6
click at [144, 142] on input "No" at bounding box center [146, 140] width 4 height 4
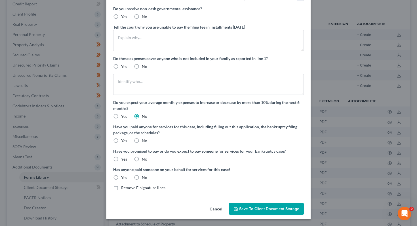
radio input "true"
click at [142, 158] on label "No" at bounding box center [144, 160] width 5 height 6
click at [144, 158] on input "No" at bounding box center [146, 159] width 4 height 4
radio input "true"
click at [142, 176] on label "No" at bounding box center [144, 178] width 5 height 6
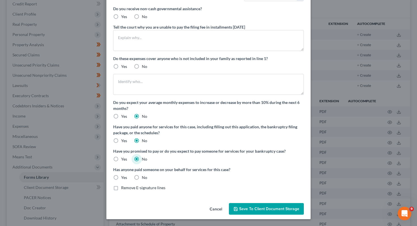
click at [144, 176] on input "No" at bounding box center [146, 177] width 4 height 4
radio input "true"
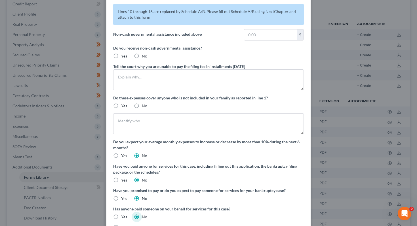
scroll to position [22, 0]
click at [142, 103] on label "No" at bounding box center [144, 106] width 5 height 6
click at [144, 103] on input "No" at bounding box center [146, 105] width 4 height 4
radio input "true"
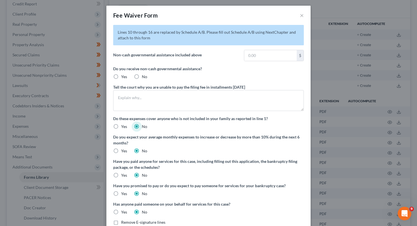
scroll to position [0, 0]
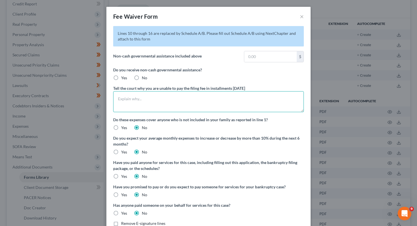
click at [154, 101] on textarea at bounding box center [208, 101] width 191 height 21
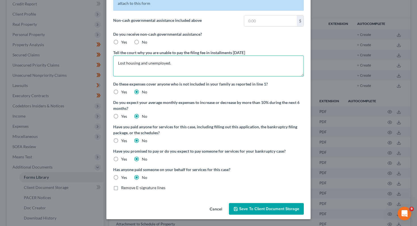
type textarea "Lost housing and unemployed."
click at [246, 211] on span "Save to Client Document Storage" at bounding box center [269, 209] width 60 height 5
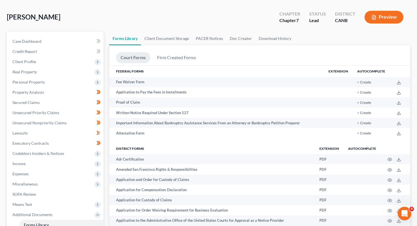
scroll to position [0, 0]
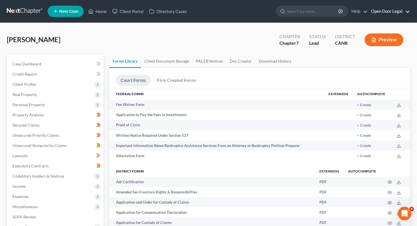
click at [406, 13] on link "Open Door Legal" at bounding box center [389, 11] width 42 height 10
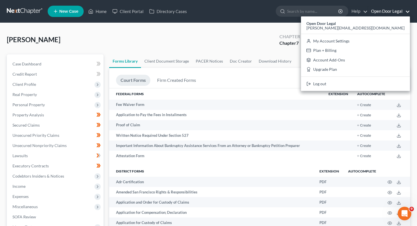
click at [407, 12] on link "Open Door Legal" at bounding box center [389, 11] width 42 height 10
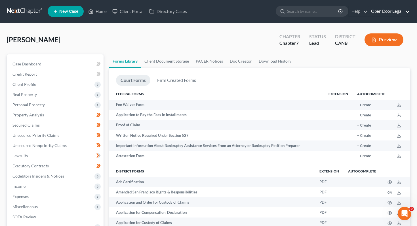
click at [407, 12] on link "Open Door Legal" at bounding box center [389, 11] width 42 height 10
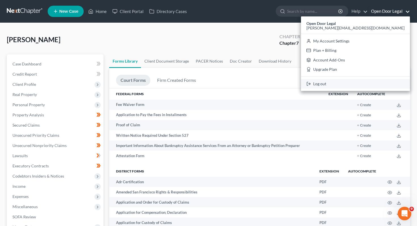
click at [363, 85] on link "Log out" at bounding box center [355, 84] width 109 height 10
